Goal: Use online tool/utility: Utilize a website feature to perform a specific function

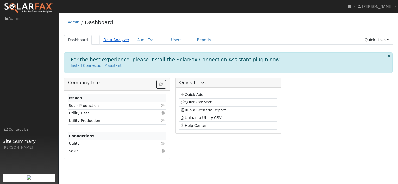
click at [110, 41] on link "Data Analyzer" at bounding box center [117, 40] width 34 height 10
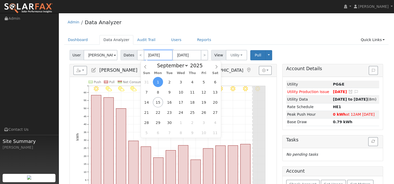
click at [163, 57] on input "[DATE]" at bounding box center [158, 55] width 29 height 10
click at [144, 66] on icon at bounding box center [146, 67] width 4 height 4
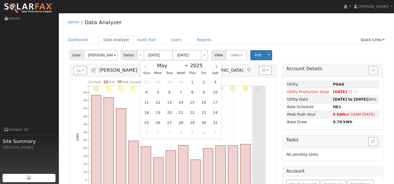
click at [144, 66] on icon at bounding box center [146, 67] width 4 height 4
select select "1"
click at [218, 83] on span "1" at bounding box center [215, 82] width 10 height 10
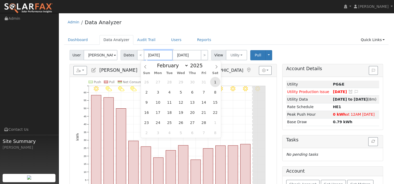
type input "02/01/2025"
type input "02/28/2025"
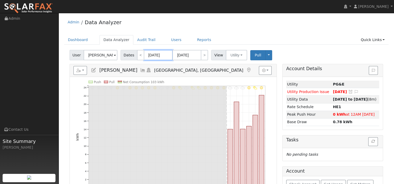
click at [151, 54] on input "02/01/2025" at bounding box center [158, 55] width 29 height 10
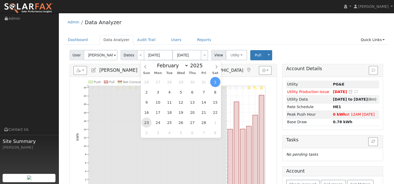
click at [151, 123] on span "23" at bounding box center [146, 123] width 10 height 10
type input "02/23/2025"
type input "03/08/2025"
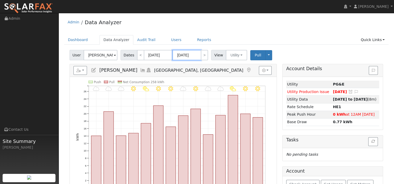
click at [190, 55] on input "03/08/2025" at bounding box center [186, 55] width 29 height 10
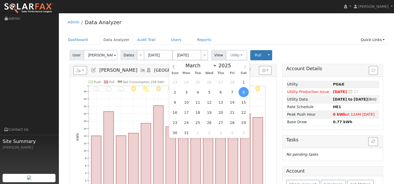
click at [245, 65] on icon at bounding box center [245, 67] width 4 height 4
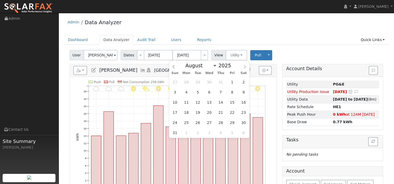
click at [245, 65] on icon at bounding box center [245, 67] width 4 height 4
select select "8"
click at [244, 91] on span "13" at bounding box center [244, 92] width 10 height 10
type input "09/13/2025"
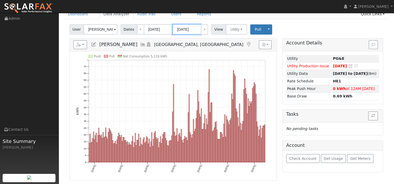
scroll to position [26, 0]
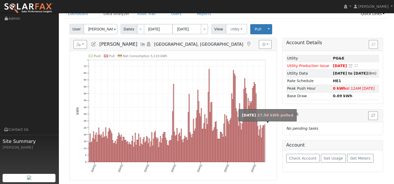
click at [265, 148] on rect "onclick=""" at bounding box center [264, 144] width 1 height 38
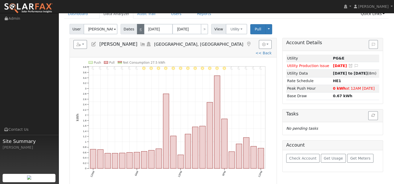
click at [139, 28] on link "<" at bounding box center [140, 29] width 7 height 10
type input "09/12/2025"
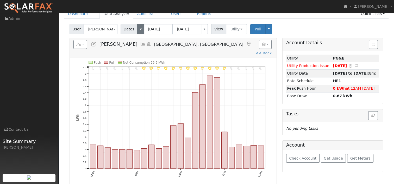
click at [139, 28] on link "<" at bounding box center [140, 29] width 7 height 10
type input "09/11/2025"
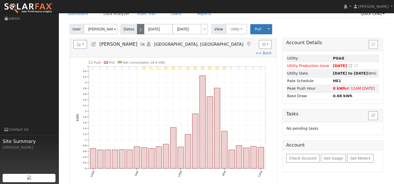
click at [139, 27] on link "<" at bounding box center [140, 29] width 7 height 10
type input "09/10/2025"
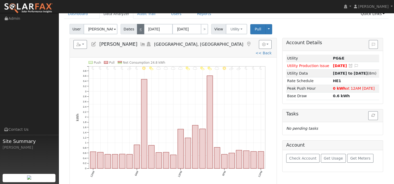
click at [139, 27] on link "<" at bounding box center [140, 29] width 7 height 10
type input "09/09/2025"
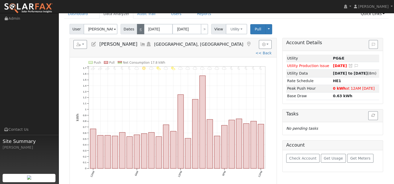
click at [139, 27] on link "<" at bounding box center [140, 29] width 7 height 10
type input "09/08/2025"
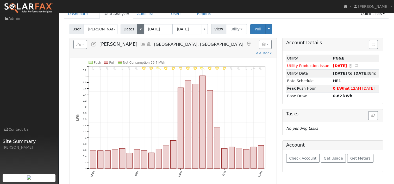
click at [139, 28] on link "<" at bounding box center [140, 29] width 7 height 10
type input "09/07/2025"
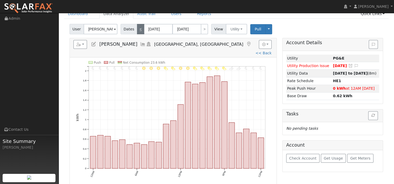
click at [139, 28] on link "<" at bounding box center [140, 29] width 7 height 10
type input "09/06/2025"
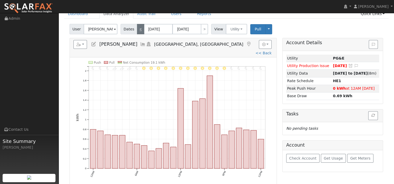
click at [139, 28] on link "<" at bounding box center [140, 29] width 7 height 10
type input "09/05/2025"
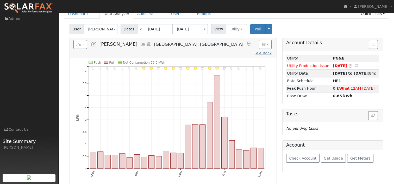
click at [256, 51] on link "<< Back" at bounding box center [264, 53] width 16 height 4
type input "02/23/2025"
type input "09/13/2025"
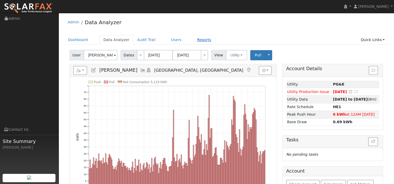
click at [193, 40] on link "Reports" at bounding box center [204, 40] width 22 height 10
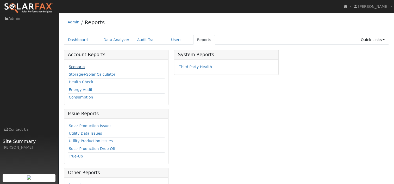
click at [75, 66] on link "Scenario" at bounding box center [77, 67] width 16 height 4
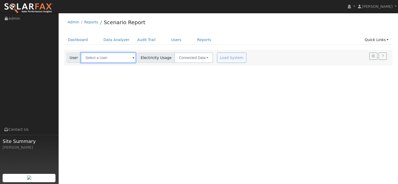
click at [114, 58] on input "text" at bounding box center [108, 58] width 55 height 10
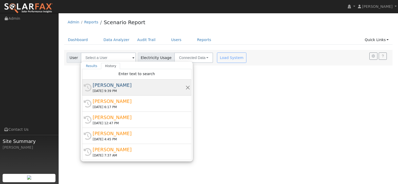
click at [111, 87] on div "[PERSON_NAME]" at bounding box center [139, 85] width 93 height 7
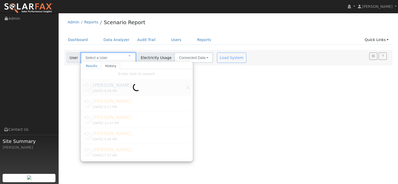
type input "Michelle Vieira"
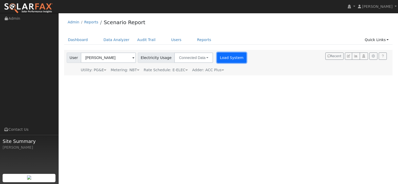
click at [218, 56] on button "Load System" at bounding box center [232, 58] width 30 height 10
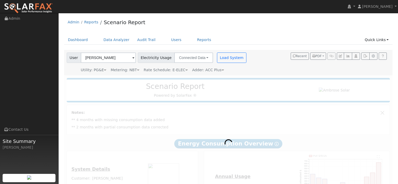
type input "16572"
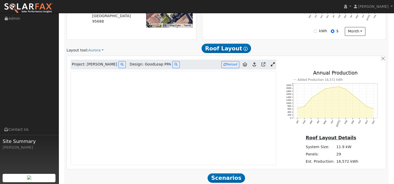
scroll to position [208, 0]
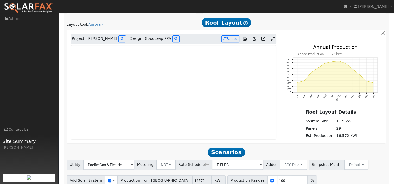
click at [274, 39] on icon at bounding box center [273, 39] width 4 height 4
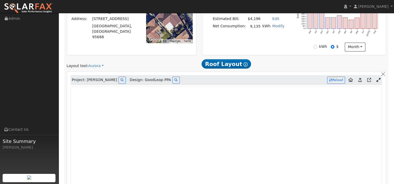
scroll to position [156, 0]
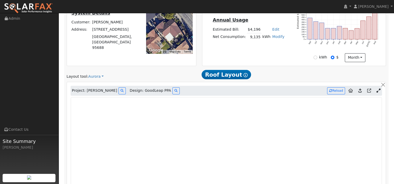
click at [360, 89] on icon at bounding box center [359, 91] width 3 height 4
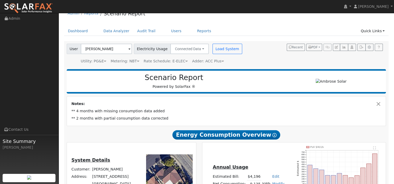
scroll to position [0, 0]
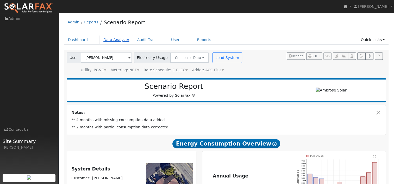
click at [110, 41] on link "Data Analyzer" at bounding box center [117, 40] width 34 height 10
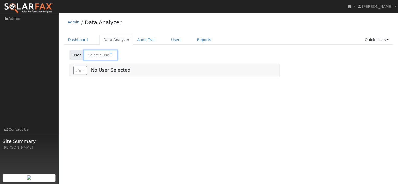
type input "[PERSON_NAME]"
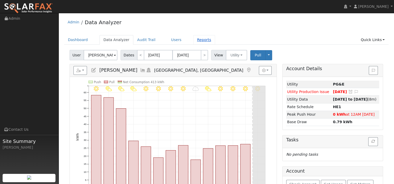
click at [194, 39] on link "Reports" at bounding box center [204, 40] width 22 height 10
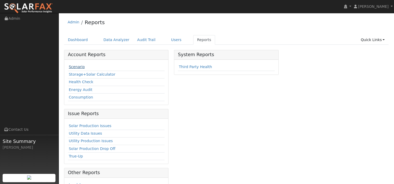
click at [70, 67] on link "Scenario" at bounding box center [77, 67] width 16 height 4
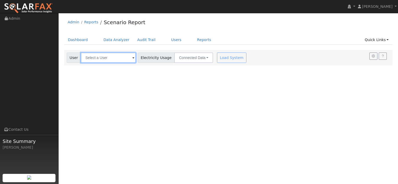
click at [111, 59] on input "text" at bounding box center [108, 58] width 55 height 10
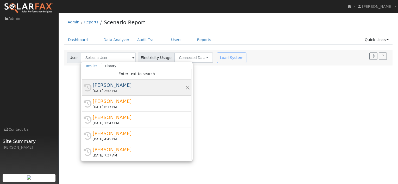
click at [111, 84] on div "[PERSON_NAME]" at bounding box center [139, 85] width 93 height 7
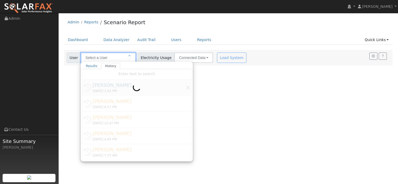
type input "[PERSON_NAME]"
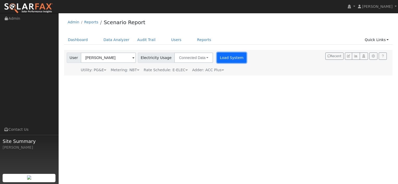
click at [222, 56] on button "Load System" at bounding box center [232, 58] width 30 height 10
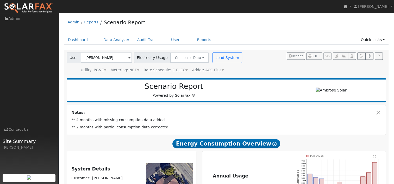
type input "16572"
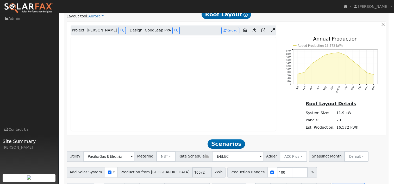
scroll to position [205, 0]
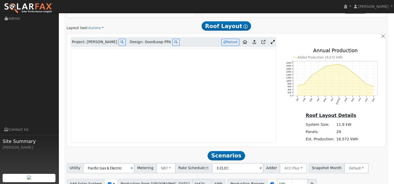
click at [272, 40] on icon at bounding box center [273, 42] width 4 height 4
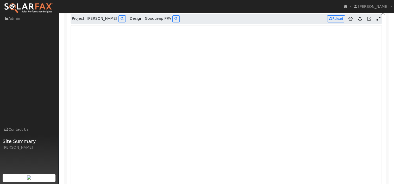
scroll to position [220, 0]
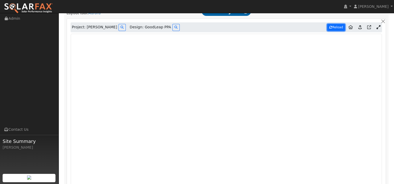
click at [338, 27] on button "Reload" at bounding box center [336, 27] width 18 height 7
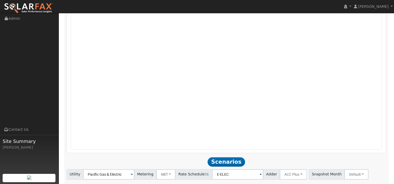
scroll to position [344, 0]
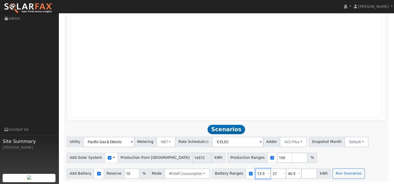
click at [255, 174] on input "13.5" at bounding box center [263, 174] width 16 height 10
type input "27"
type input "40.5"
type input "27"
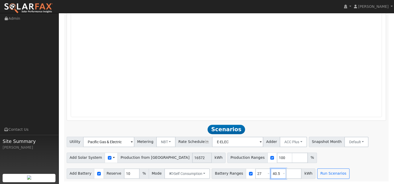
click at [271, 175] on input "40.5" at bounding box center [279, 174] width 16 height 10
type input "0"
type input "27"
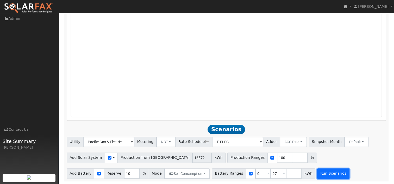
click at [324, 174] on button "Run Scenarios" at bounding box center [333, 174] width 32 height 10
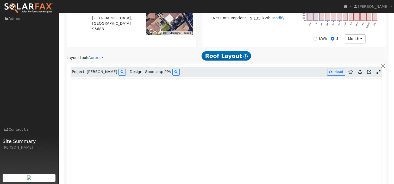
scroll to position [176, 0]
click at [291, 43] on div "Annual Usage Estimated Bill: $4,196 Edit Estimated Bill $ Annual Net Consumptio…" at bounding box center [294, 11] width 184 height 71
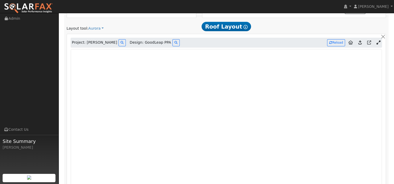
scroll to position [202, 0]
